Goal: Task Accomplishment & Management: Manage account settings

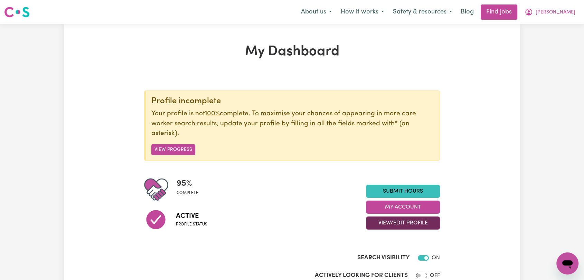
click at [392, 222] on button "View/Edit Profile" at bounding box center [403, 223] width 74 height 13
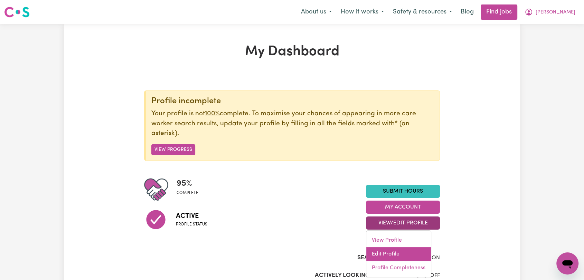
click at [395, 255] on link "Edit Profile" at bounding box center [398, 254] width 65 height 14
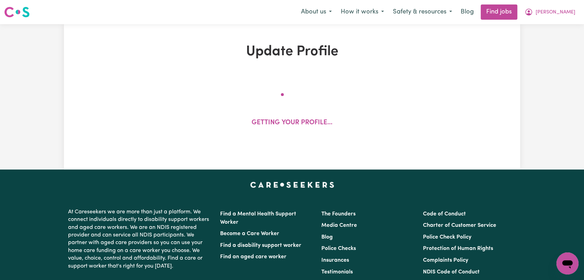
select select "[DEMOGRAPHIC_DATA]"
select select "[DEMOGRAPHIC_DATA] Citizen"
select select "Studying a healthcare related degree or qualification"
select select "45"
select select "65"
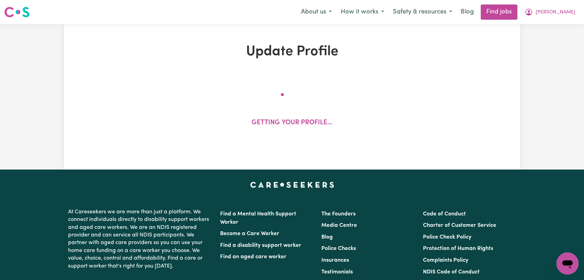
select select "65"
select select "75"
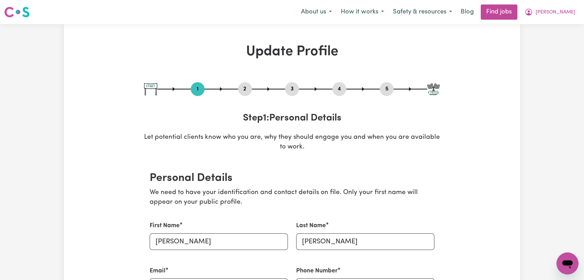
click at [244, 87] on button "2" at bounding box center [245, 89] width 14 height 9
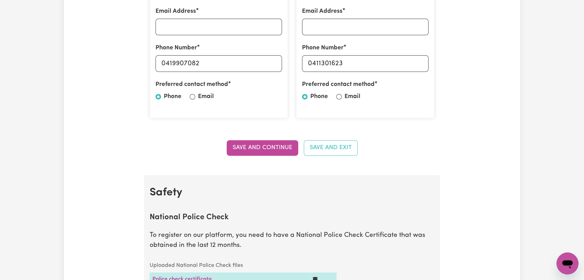
scroll to position [499, 0]
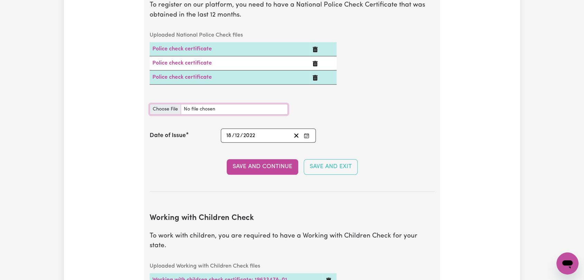
click at [156, 108] on input "National Police Check document" at bounding box center [219, 109] width 138 height 11
type input "C:\fakepath\[PERSON_NAME] - PC - [DATE]--.pdf"
click at [306, 136] on icon "Enter the Date of Issue of your National Police Check" at bounding box center [307, 136] width 6 height 6
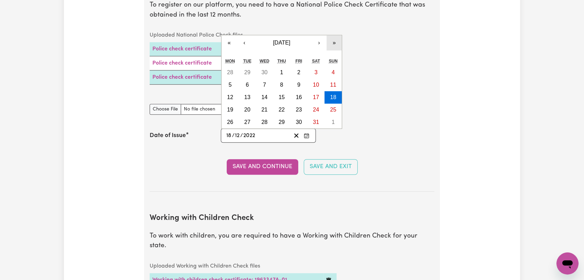
click at [332, 40] on button "»" at bounding box center [334, 42] width 15 height 15
click at [333, 41] on button "»" at bounding box center [334, 42] width 15 height 15
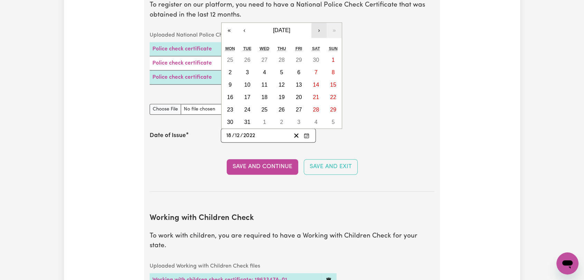
click at [316, 31] on button "›" at bounding box center [318, 30] width 15 height 15
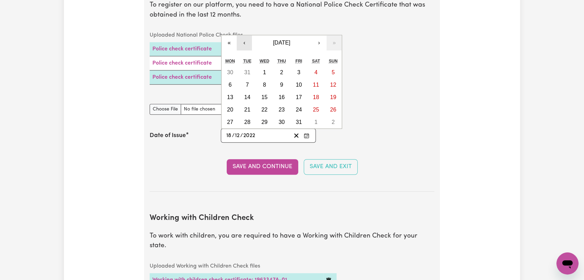
click at [244, 42] on button "‹" at bounding box center [244, 42] width 15 height 15
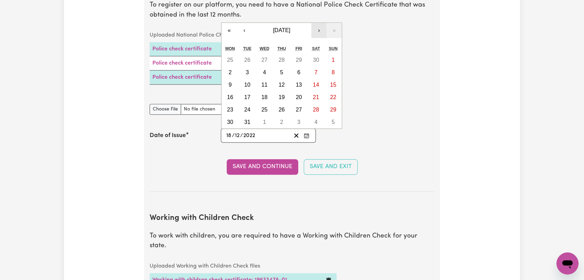
click at [315, 32] on button "›" at bounding box center [318, 30] width 15 height 15
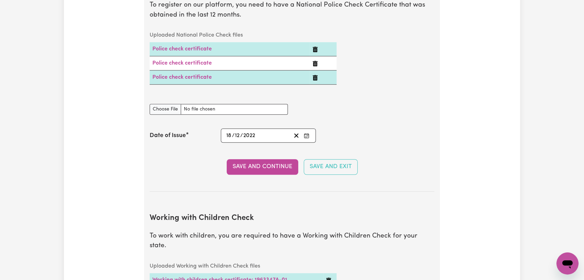
click at [315, 32] on caption "Uploaded National Police Check files" at bounding box center [243, 35] width 187 height 14
click at [229, 134] on input "18" at bounding box center [229, 135] width 6 height 9
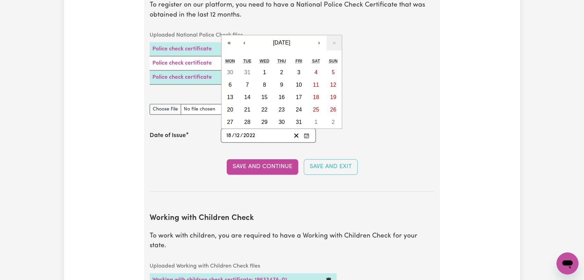
type input "[DATE]"
type input "2"
type input "[DATE]"
type input "28"
type input "0"
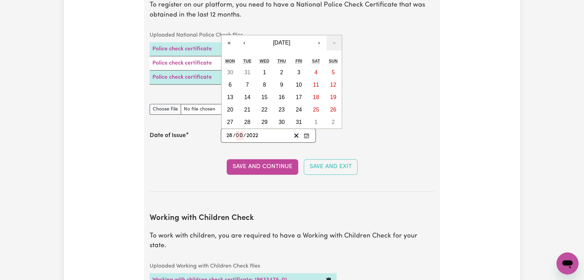
type input "[DATE]"
type input "9"
type input "0002-09-28"
type input "2"
type input "0020-09-28"
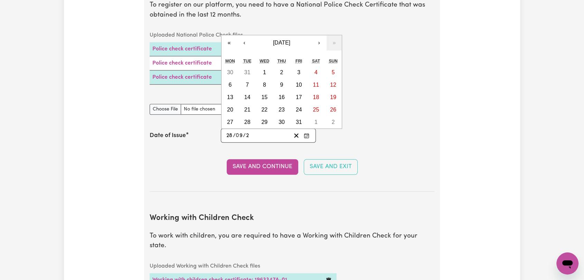
type input "20"
type input "0202-09-28"
type input "202"
type input "[DATE]"
type input "2025"
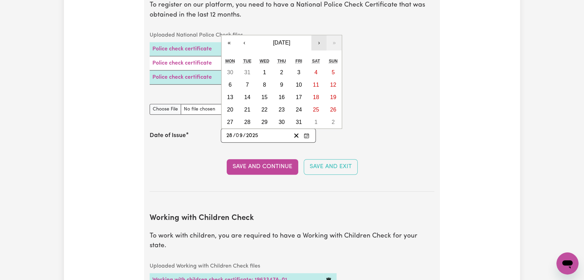
click at [320, 41] on button "›" at bounding box center [318, 42] width 15 height 15
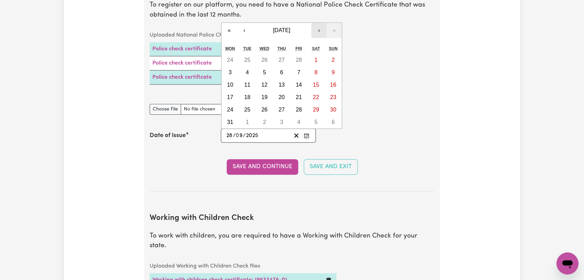
click at [318, 31] on button "›" at bounding box center [318, 30] width 15 height 15
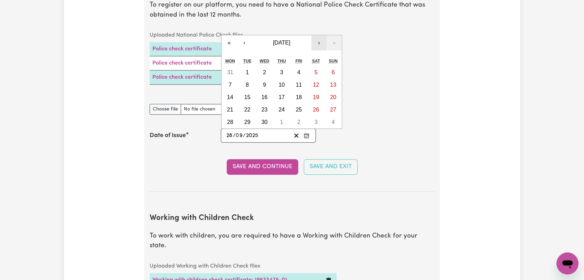
click at [320, 45] on button "›" at bounding box center [318, 42] width 15 height 15
click at [318, 42] on button "›" at bounding box center [318, 42] width 15 height 15
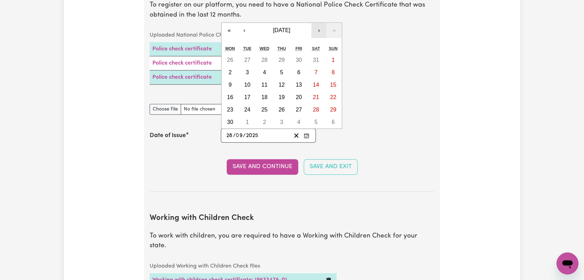
click at [324, 29] on button "›" at bounding box center [318, 30] width 15 height 15
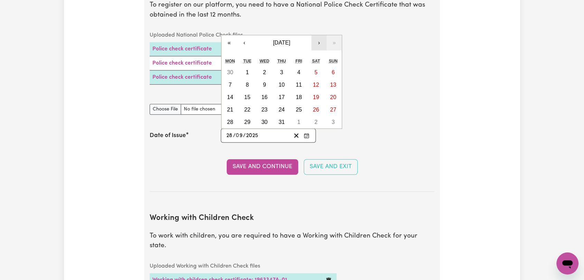
click at [312, 47] on button "›" at bounding box center [318, 42] width 15 height 15
click at [317, 42] on button "›" at bounding box center [318, 42] width 15 height 15
click at [329, 107] on button "28" at bounding box center [333, 110] width 17 height 12
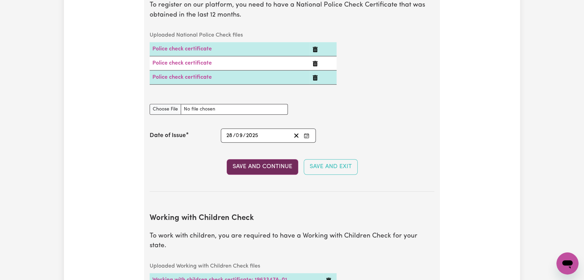
click at [270, 160] on button "Save and Continue" at bounding box center [263, 166] width 72 height 15
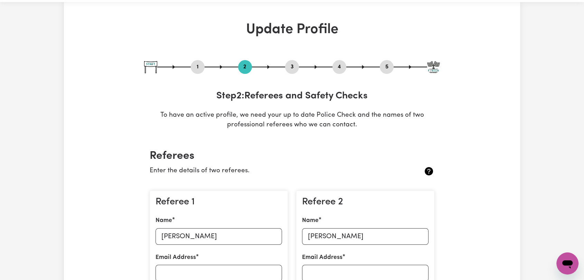
scroll to position [0, 0]
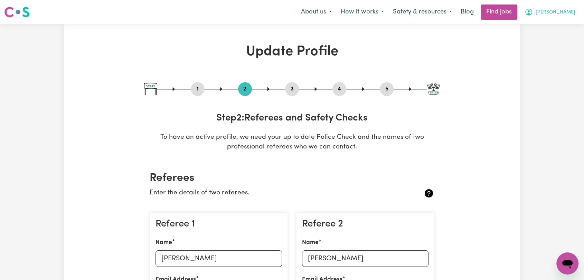
click at [567, 12] on span "[PERSON_NAME]" at bounding box center [556, 13] width 40 height 8
click at [539, 54] on link "Logout" at bounding box center [552, 52] width 55 height 13
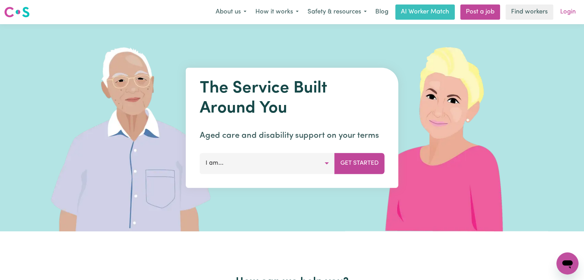
click at [566, 18] on link "Login" at bounding box center [568, 11] width 24 height 15
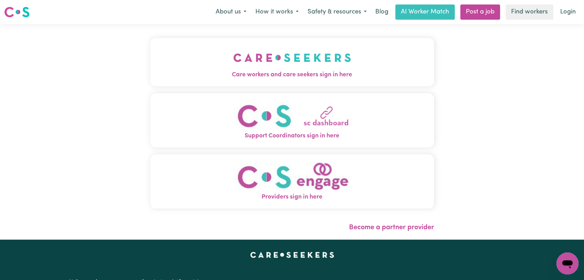
click at [242, 72] on span "Care workers and care seekers sign in here" at bounding box center [292, 75] width 284 height 9
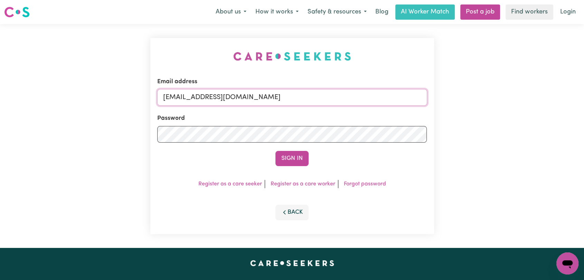
click at [319, 100] on input "[EMAIL_ADDRESS][DOMAIN_NAME]" at bounding box center [292, 97] width 270 height 17
drag, startPoint x: 199, startPoint y: 100, endPoint x: 318, endPoint y: 99, distance: 118.9
click at [318, 99] on input "Superuser~[EMAIL_ADDRESS][DOMAIN_NAME]" at bounding box center [292, 97] width 270 height 17
type input "Superuser~[EMAIL_ADDRESS][DOMAIN_NAME]"
click at [285, 161] on button "Sign In" at bounding box center [291, 158] width 33 height 15
